Goal: Task Accomplishment & Management: Use online tool/utility

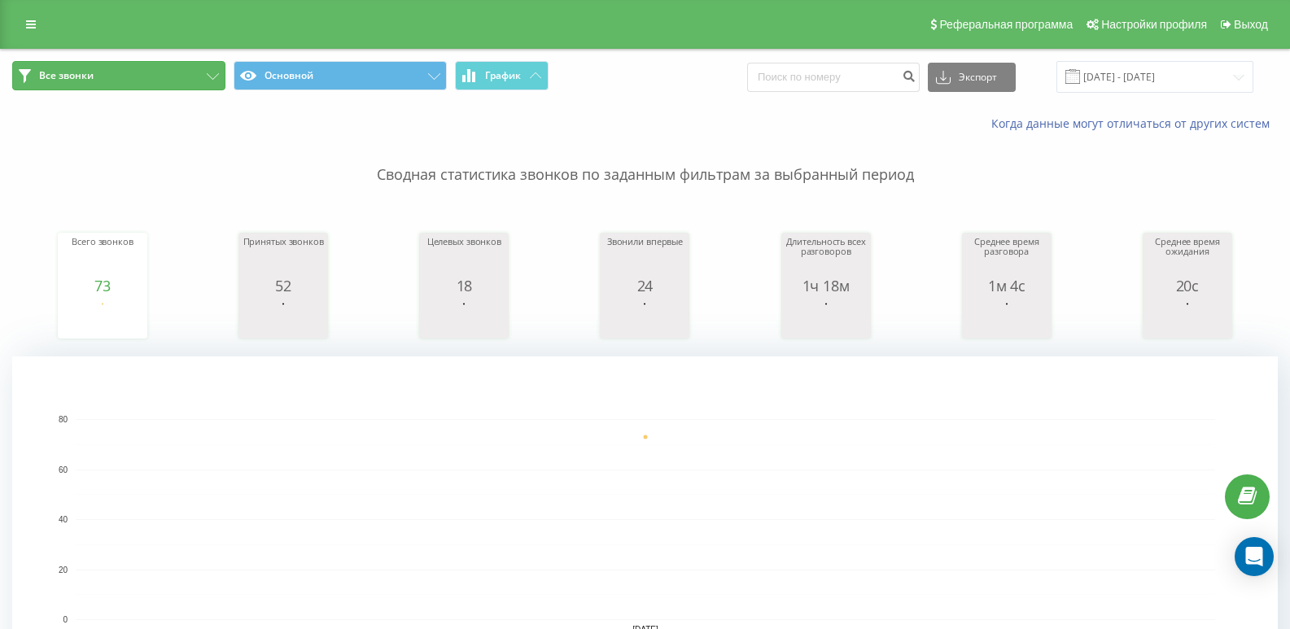
click at [111, 72] on button "Все звонки" at bounding box center [118, 75] width 213 height 29
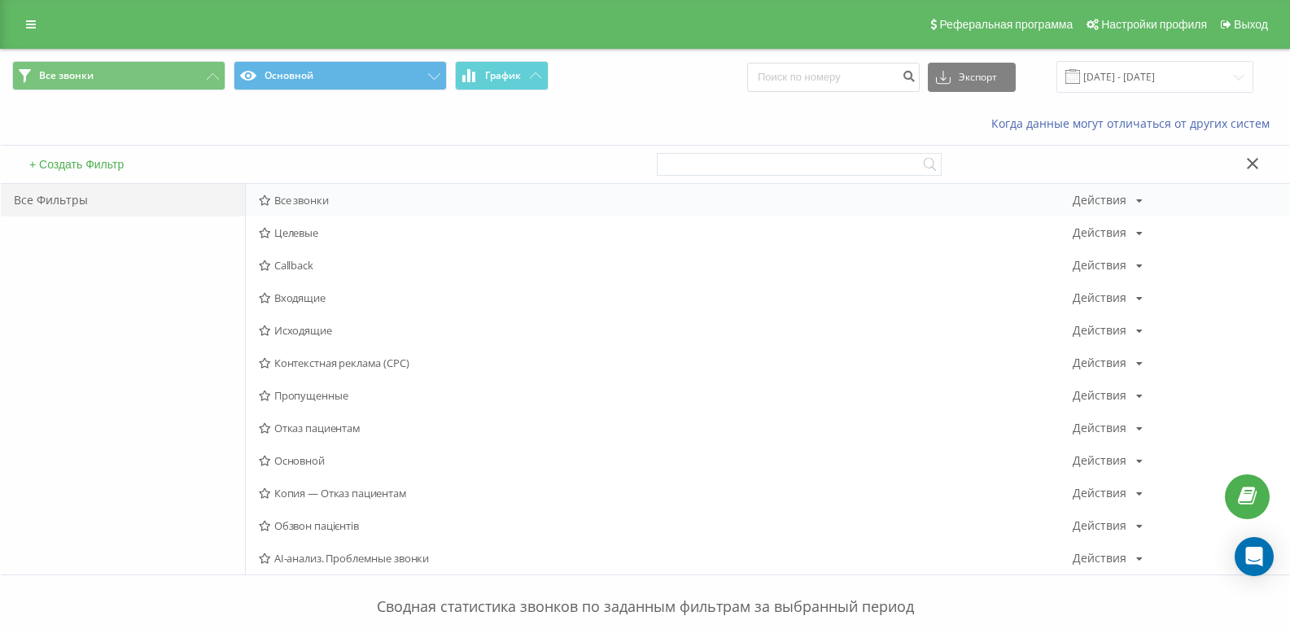
click at [317, 195] on span "Все звонки" at bounding box center [666, 200] width 814 height 11
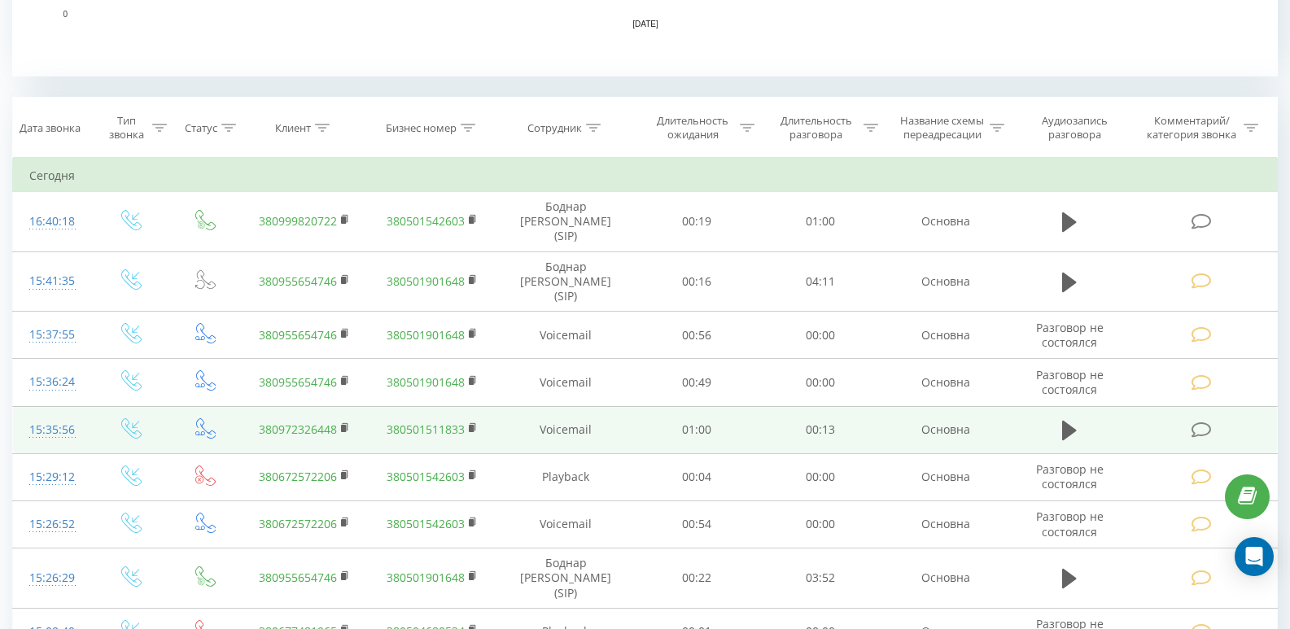
scroll to position [651, 0]
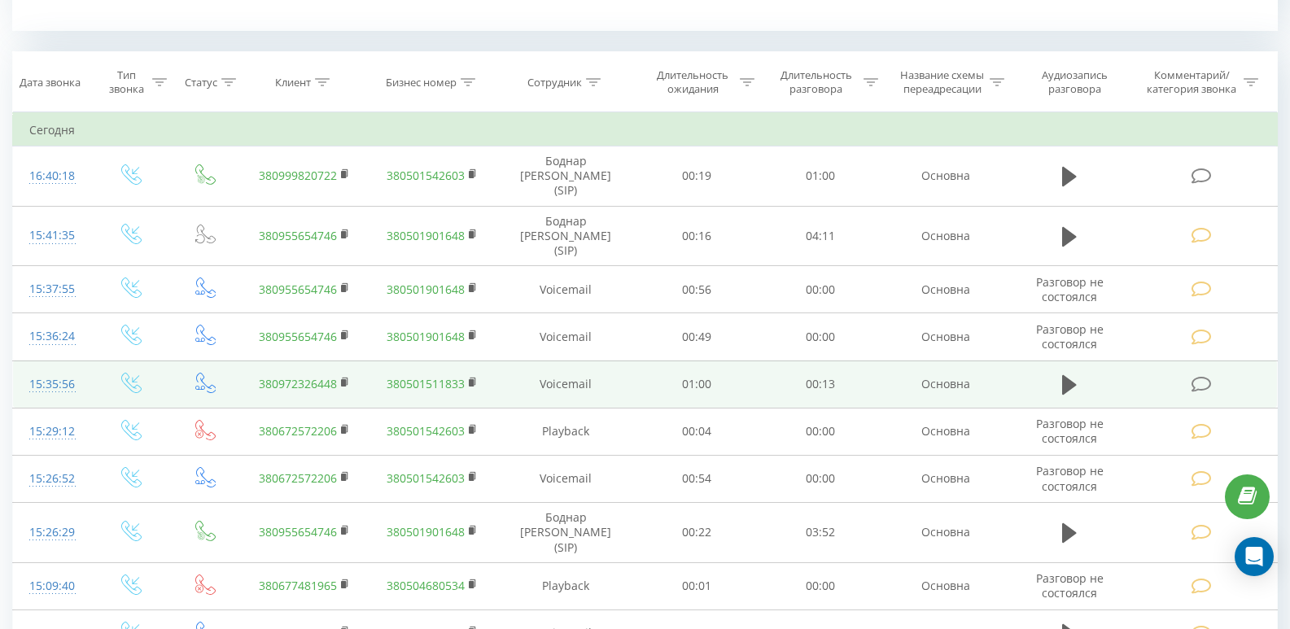
click at [58, 369] on div "15:35:56" at bounding box center [52, 385] width 46 height 32
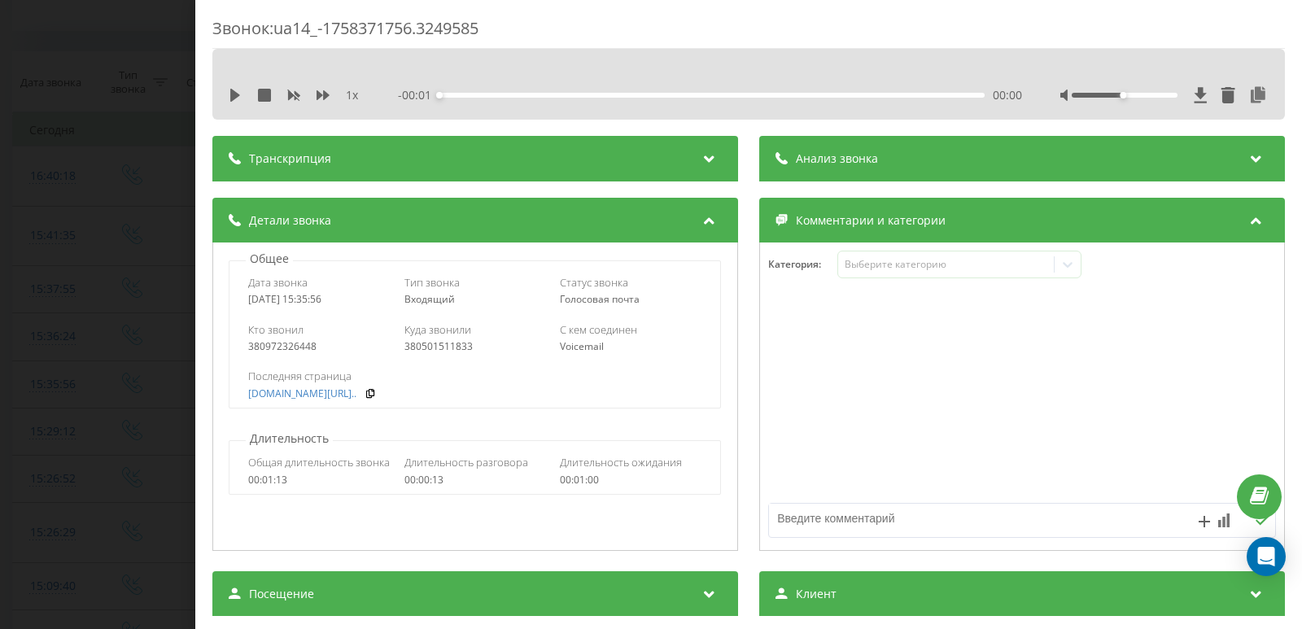
click at [864, 199] on div "Комментарии и категории" at bounding box center [1022, 221] width 526 height 46
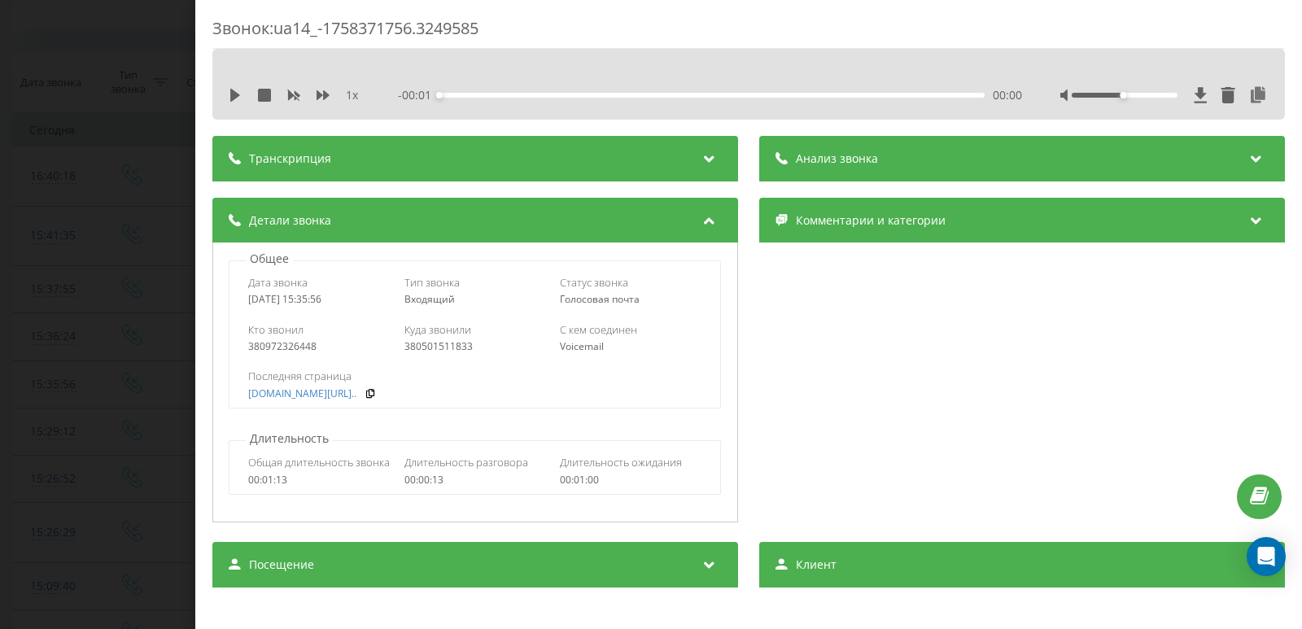
drag, startPoint x: 858, startPoint y: 225, endPoint x: 871, endPoint y: 265, distance: 41.9
click at [858, 227] on span "Комментарии и категории" at bounding box center [871, 220] width 150 height 16
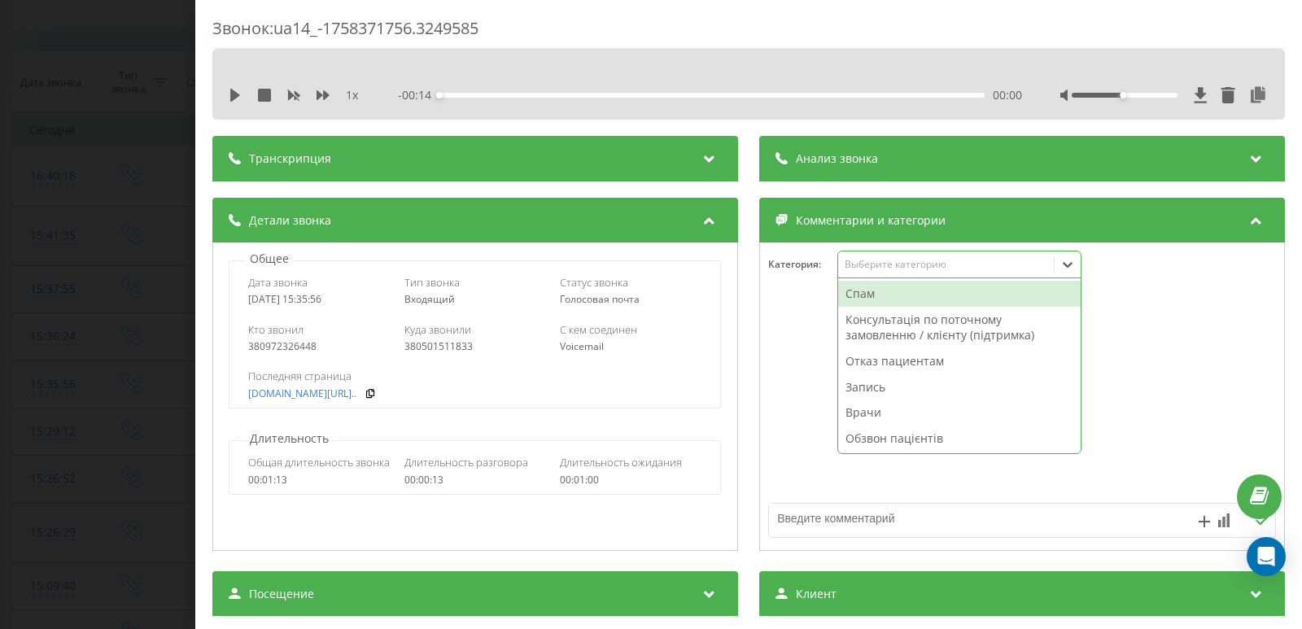
click at [872, 271] on div "Выберите категорию" at bounding box center [946, 264] width 203 height 13
click at [858, 289] on div "Спам" at bounding box center [959, 294] width 243 height 26
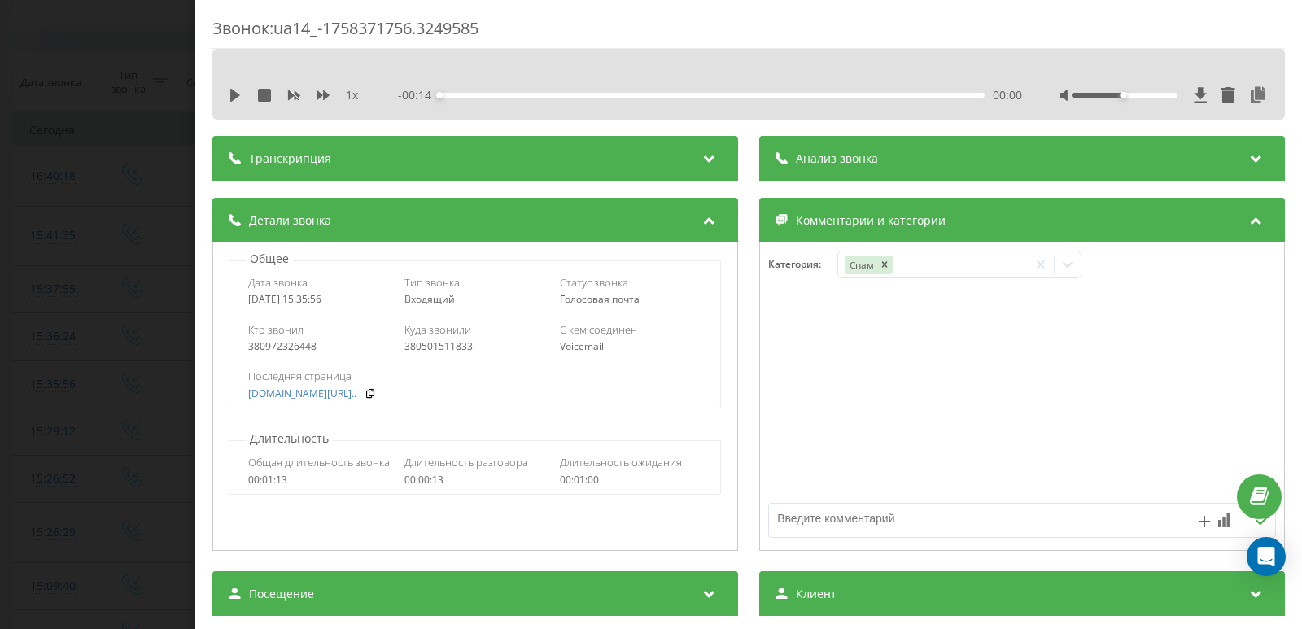
click at [147, 164] on div "Звонок : ua14_-1758371756.3249585 1 x - 00:14 00:00 00:00 Транскрипция Для анал…" at bounding box center [651, 314] width 1302 height 629
